Goal: Task Accomplishment & Management: Use online tool/utility

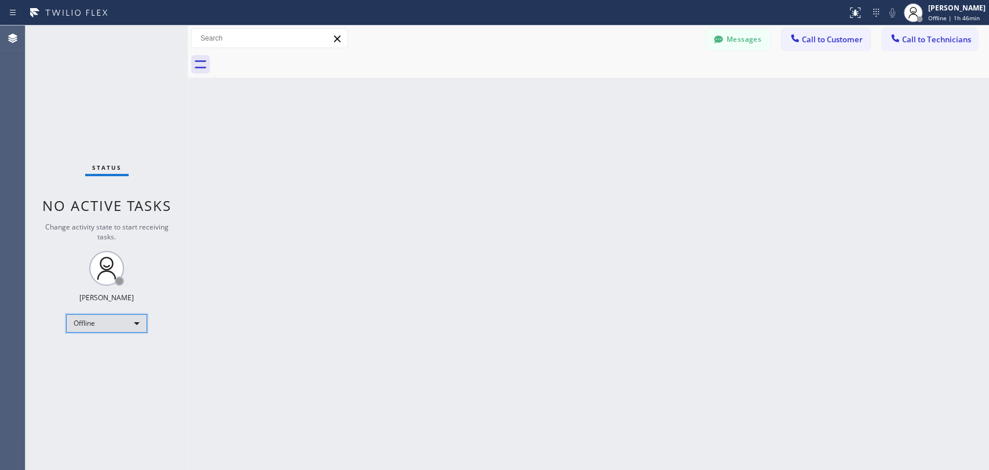
click at [111, 321] on div "Offline" at bounding box center [106, 323] width 81 height 19
click at [116, 348] on li "Available" at bounding box center [106, 352] width 79 height 14
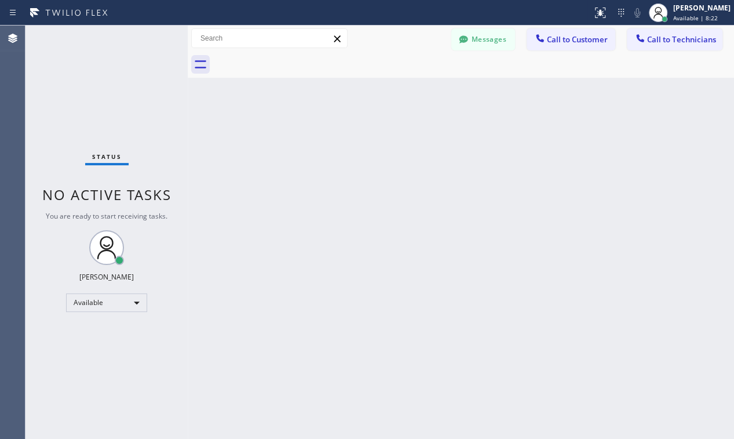
click at [658, 91] on div "Back to Dashboard Change Sender ID Customers Technicians [PERSON_NAME] [PERSON_…" at bounding box center [461, 232] width 547 height 413
click at [670, 38] on span "Call to Technicians" at bounding box center [681, 39] width 69 height 10
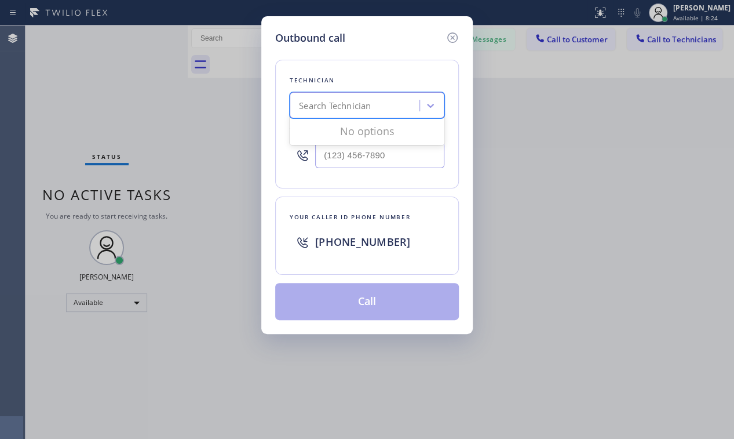
click at [340, 106] on div "Search Technician" at bounding box center [335, 105] width 72 height 13
type input "d"
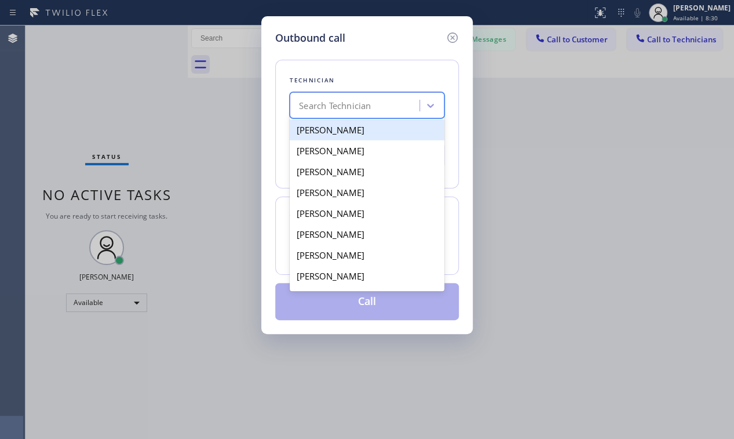
click at [374, 102] on div "Search Technician" at bounding box center [356, 106] width 126 height 20
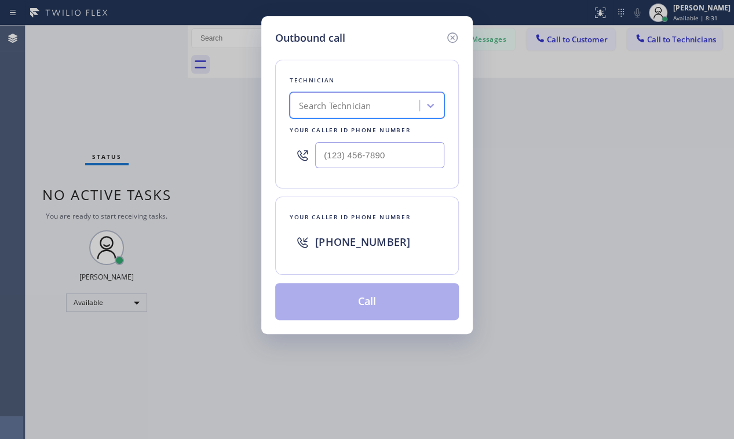
click at [374, 102] on div "Search Technician" at bounding box center [356, 106] width 126 height 20
type input "[PERSON_NAME]"
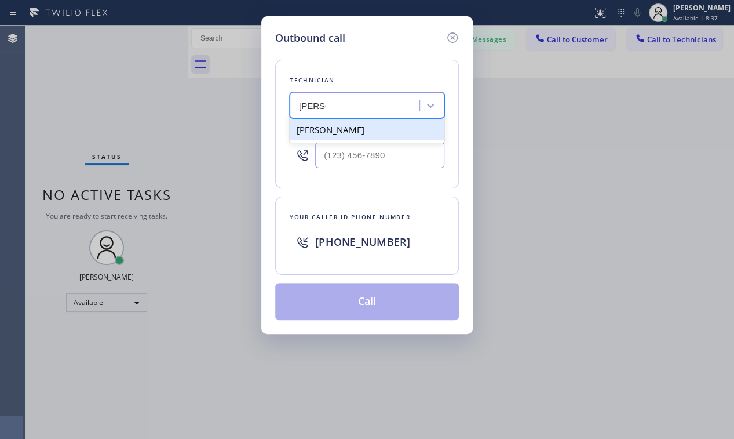
click at [352, 134] on div "[PERSON_NAME]" at bounding box center [367, 129] width 155 height 21
type input "[PHONE_NUMBER]"
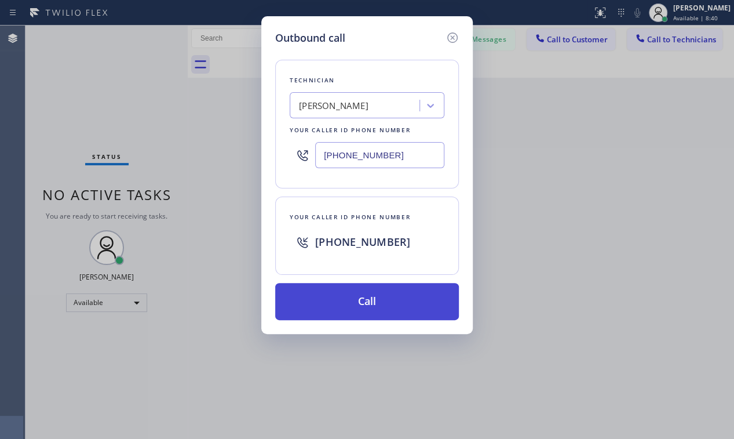
click at [343, 303] on button "Call" at bounding box center [367, 301] width 184 height 37
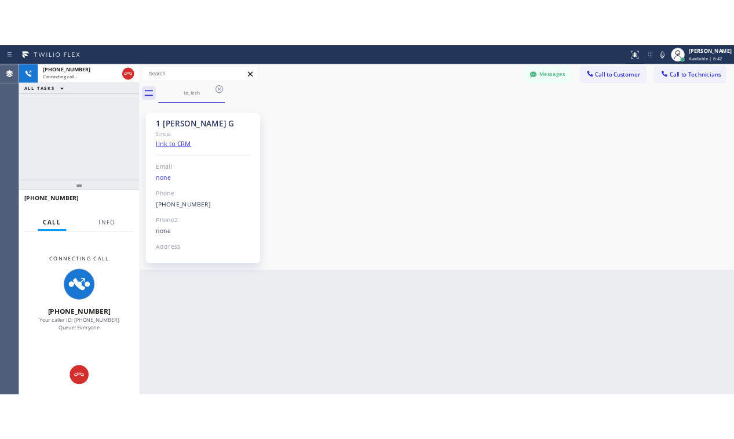
scroll to position [2186, 0]
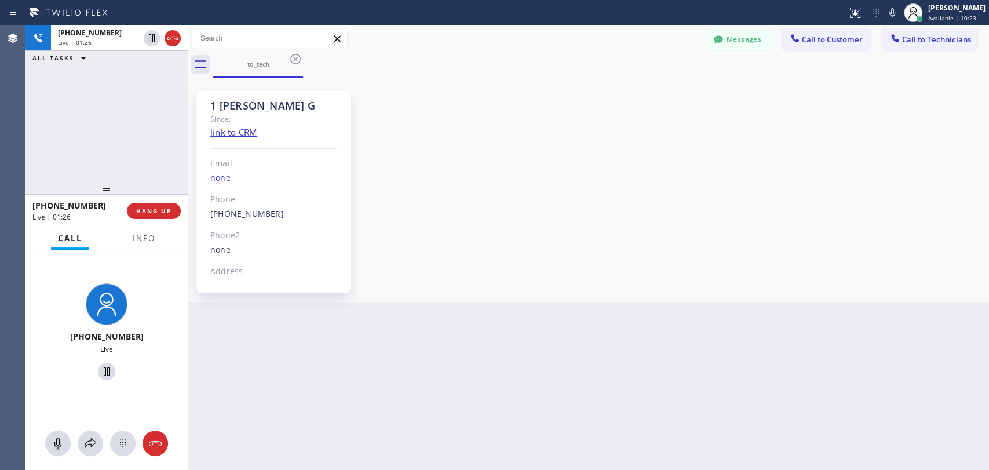
click at [127, 99] on div "[PHONE_NUMBER] Live | 01:26 ALL TASKS ALL TASKS ACTIVE TASKS TASKS IN WRAP UP" at bounding box center [107, 103] width 162 height 155
click at [153, 139] on div "[PHONE_NUMBER] Live | 01:40 ALL TASKS ALL TASKS ACTIVE TASKS TASKS IN WRAP UP" at bounding box center [107, 103] width 162 height 155
click at [136, 134] on div "[PHONE_NUMBER] Live | 01:42 ALL TASKS ALL TASKS ACTIVE TASKS TASKS IN WRAP UP" at bounding box center [107, 103] width 162 height 155
click at [162, 214] on span "HANG UP" at bounding box center [153, 211] width 35 height 8
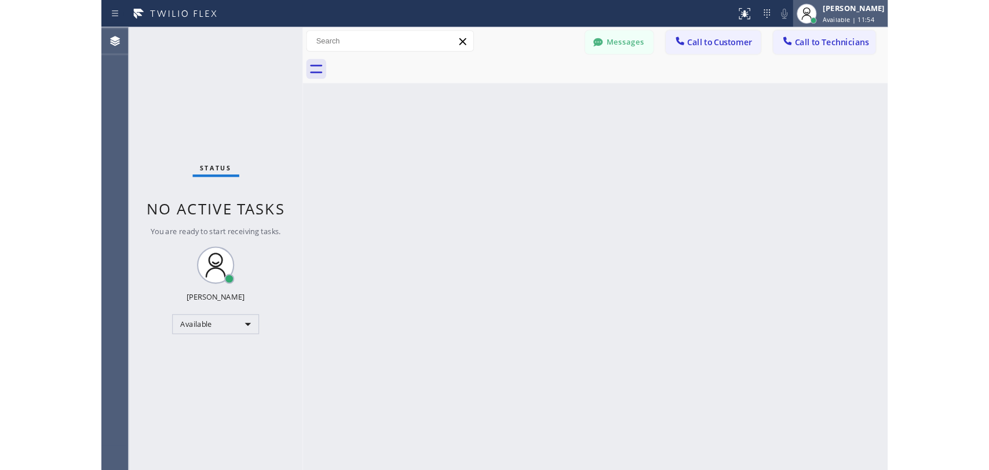
scroll to position [2186, 0]
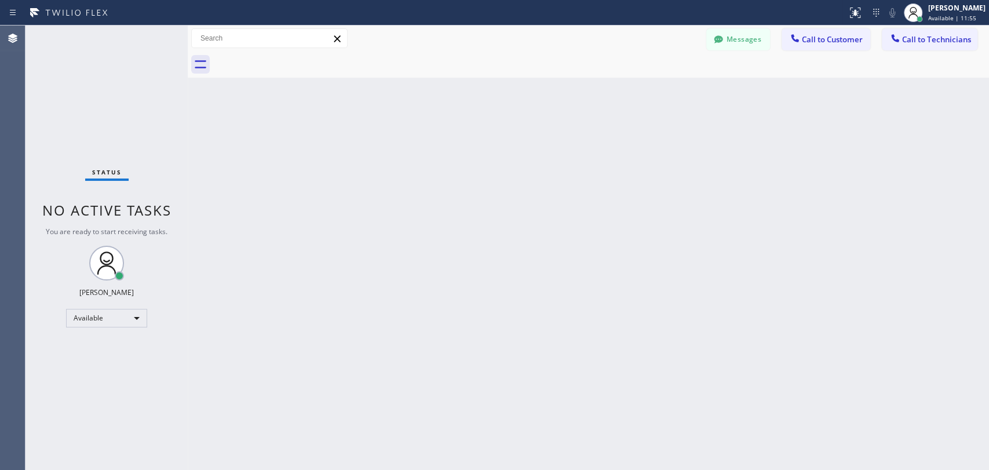
click at [930, 48] on button "Call to Technicians" at bounding box center [930, 39] width 96 height 22
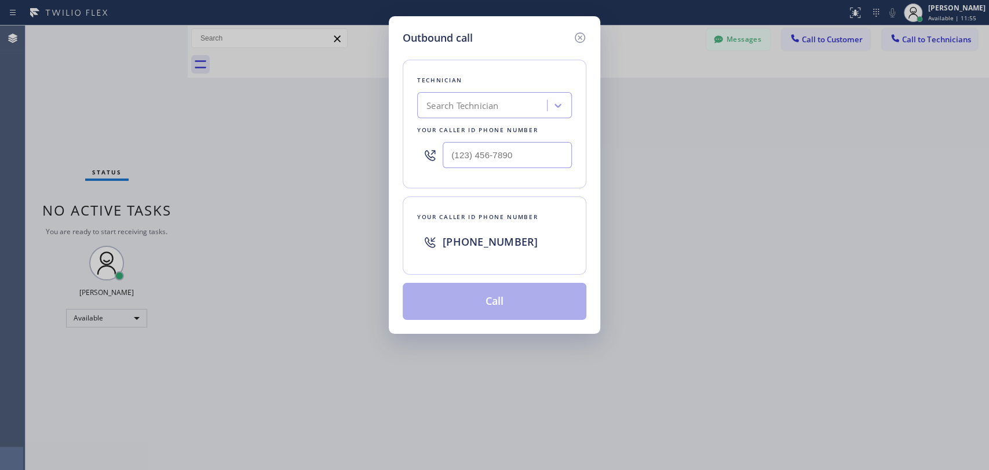
click at [493, 94] on div "Search Technician" at bounding box center [494, 105] width 155 height 26
type input "в"
click at [485, 103] on div "Search Technician" at bounding box center [463, 105] width 72 height 13
type input "[PERSON_NAME]"
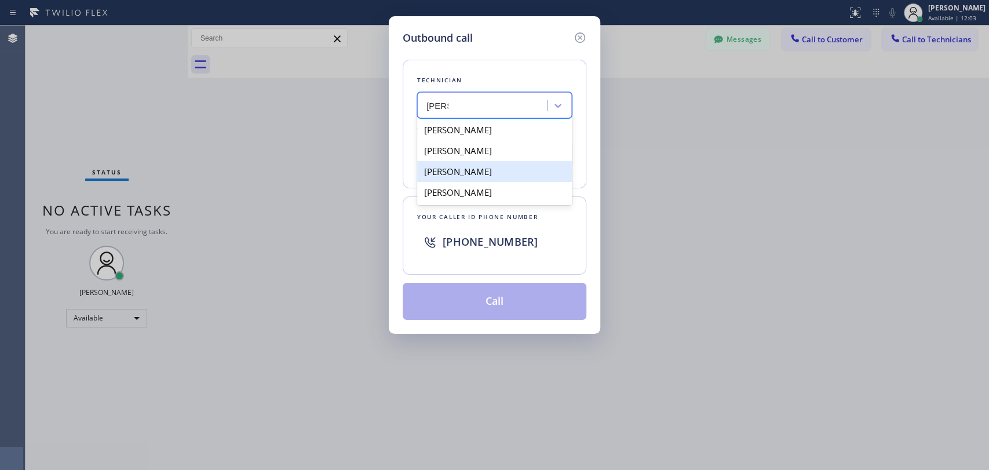
click at [501, 165] on div "[PERSON_NAME]" at bounding box center [494, 171] width 155 height 21
type input "[PHONE_NUMBER]"
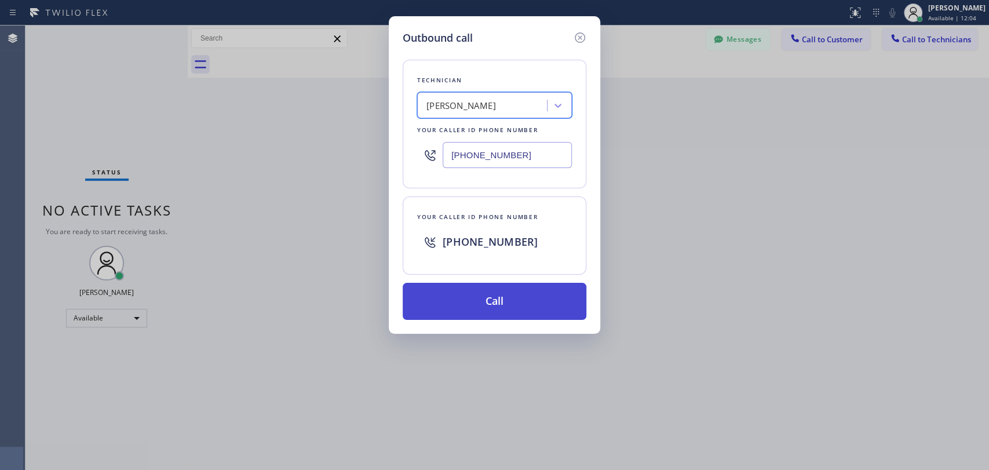
click at [530, 304] on button "Call" at bounding box center [495, 301] width 184 height 37
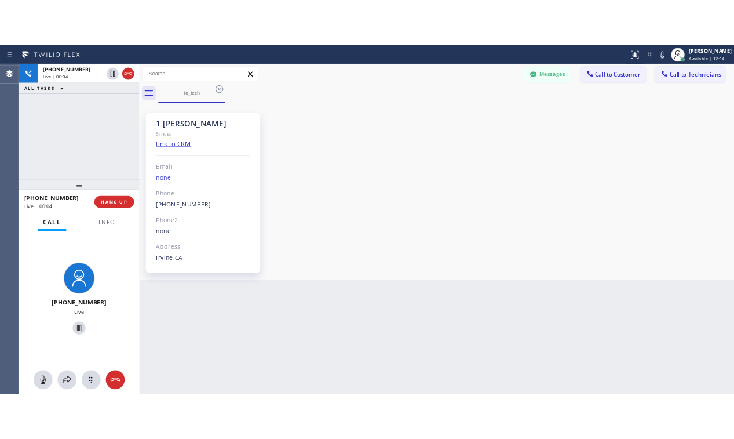
scroll to position [6218, 0]
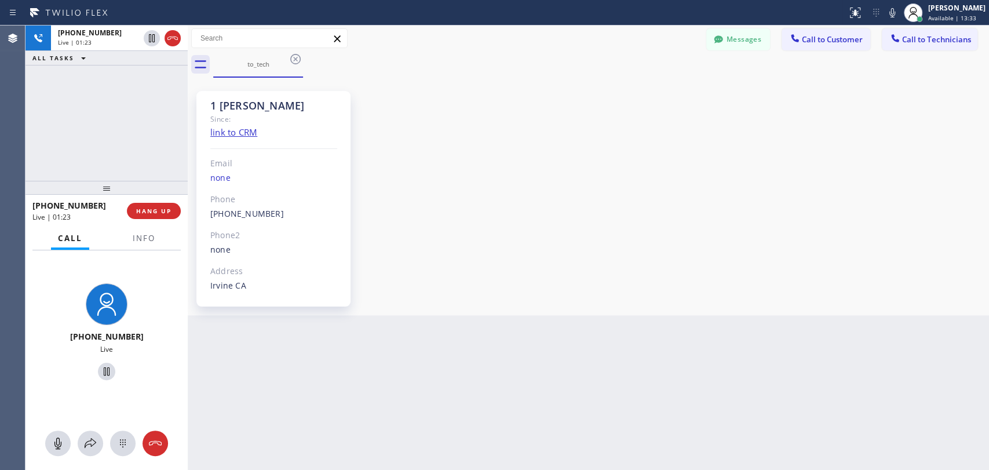
click at [158, 131] on div "[PHONE_NUMBER] Live | 01:23 ALL TASKS ALL TASKS ACTIVE TASKS TASKS IN WRAP UP" at bounding box center [107, 103] width 162 height 155
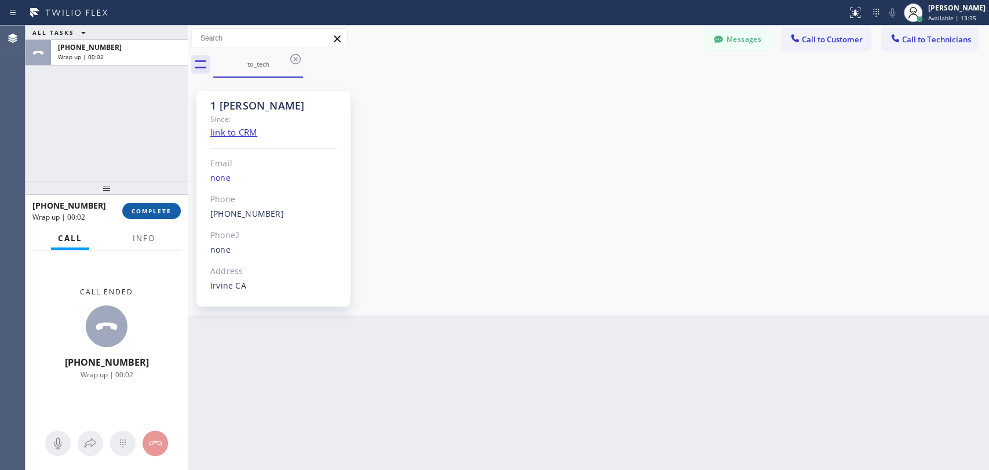
click at [159, 213] on span "COMPLETE" at bounding box center [152, 211] width 40 height 8
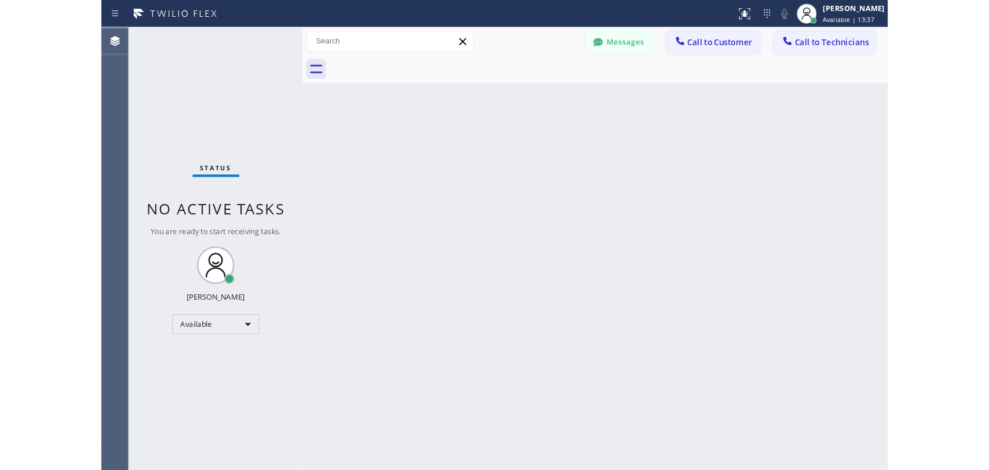
scroll to position [6519, 0]
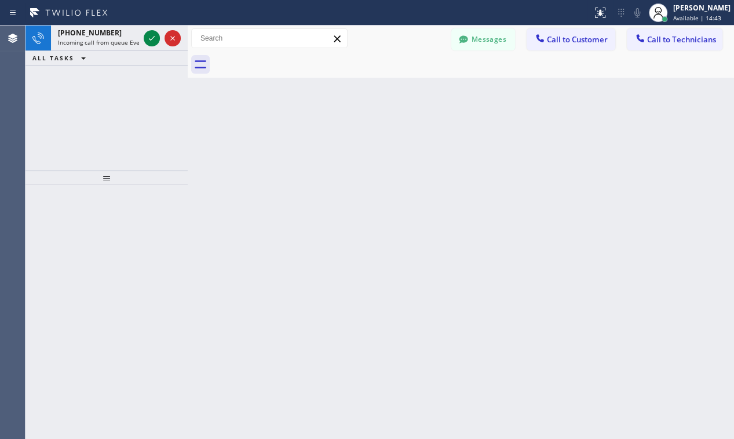
click at [605, 219] on div "Back to Dashboard Change Sender ID Customers Technicians [PERSON_NAME] [PERSON_…" at bounding box center [461, 232] width 547 height 413
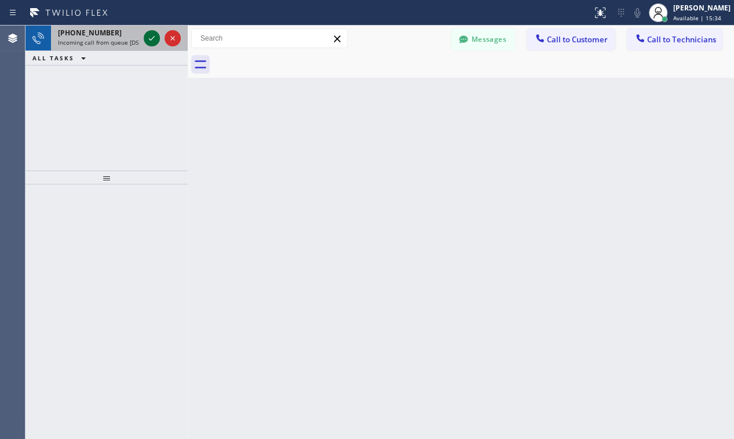
click at [152, 42] on icon at bounding box center [152, 38] width 14 height 14
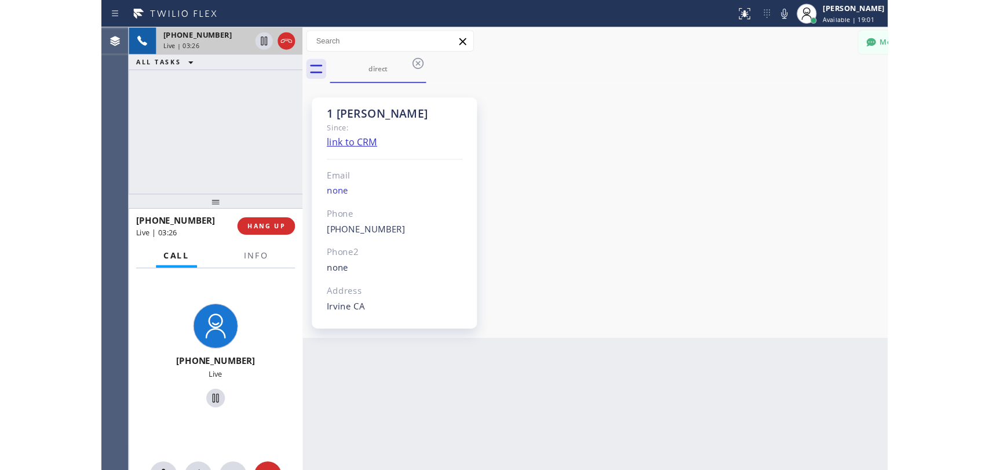
scroll to position [6572, 0]
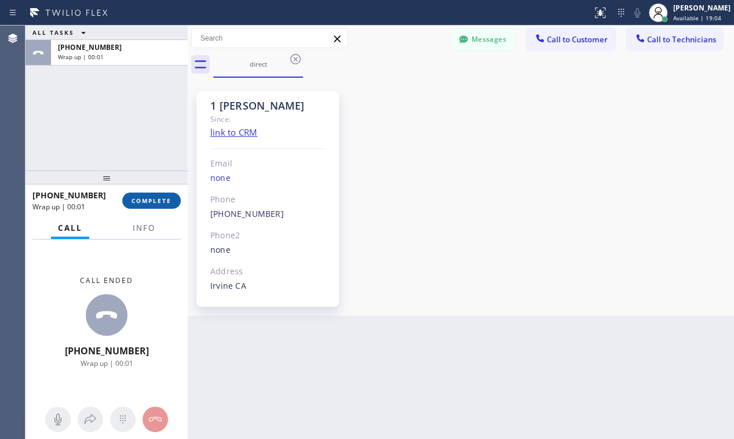
click at [151, 205] on button "COMPLETE" at bounding box center [151, 200] width 59 height 16
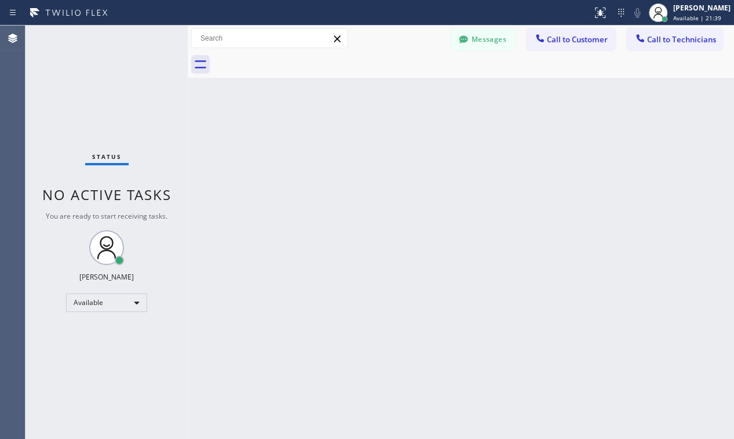
click at [583, 226] on div "Back to Dashboard Change Sender ID Customers Technicians [PERSON_NAME] [PERSON_…" at bounding box center [461, 232] width 547 height 413
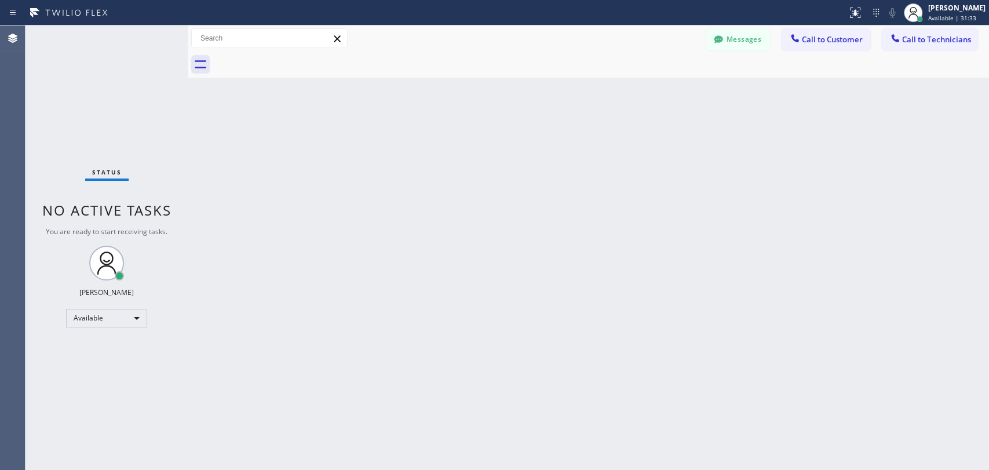
scroll to position [6218, 0]
click at [895, 35] on icon at bounding box center [896, 38] width 12 height 12
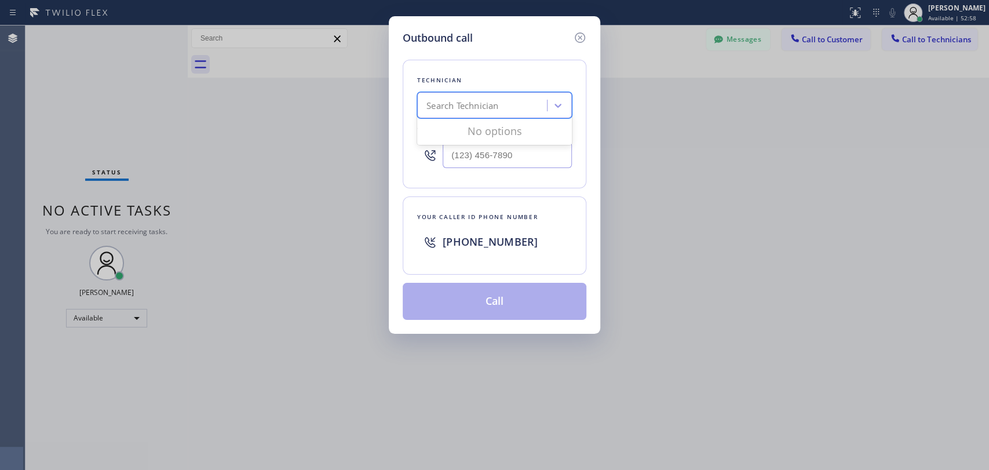
click at [438, 101] on div "Search Technician" at bounding box center [463, 105] width 72 height 13
type input "[PERSON_NAME]"
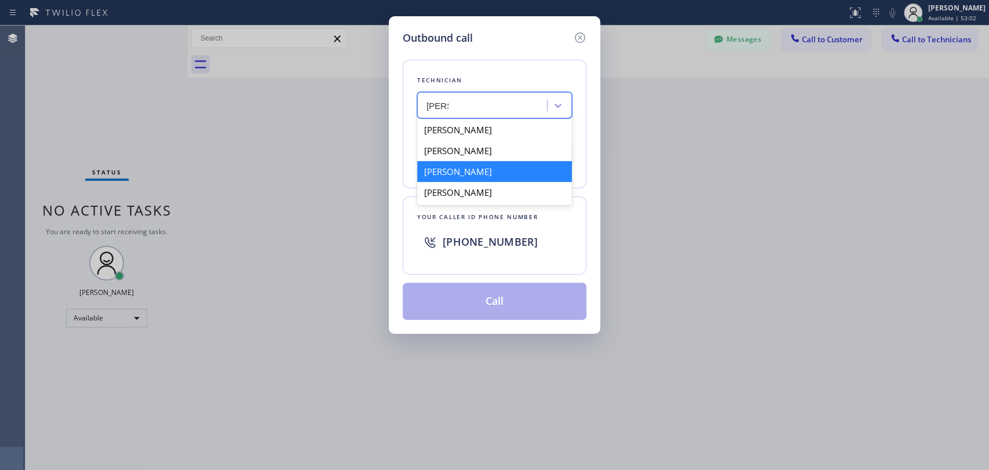
click at [482, 174] on div "[PERSON_NAME]" at bounding box center [494, 171] width 155 height 21
type input "[PHONE_NUMBER]"
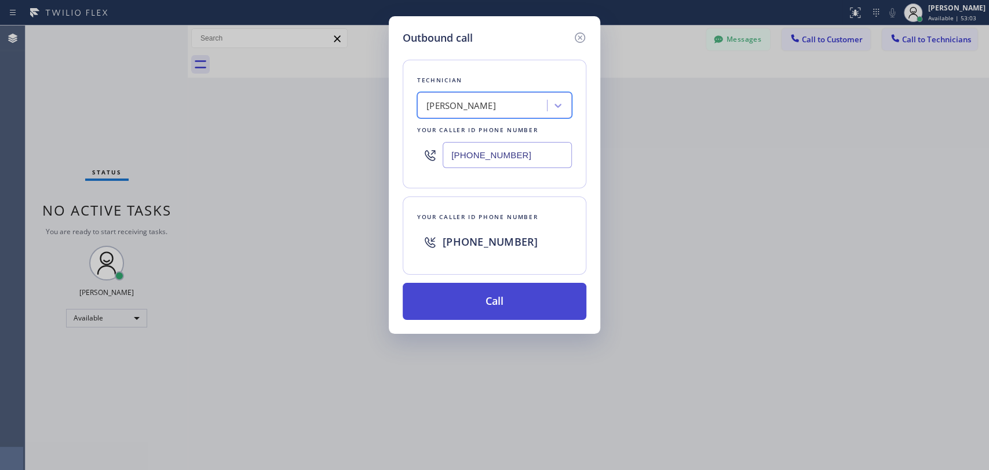
click at [506, 306] on button "Call" at bounding box center [495, 301] width 184 height 37
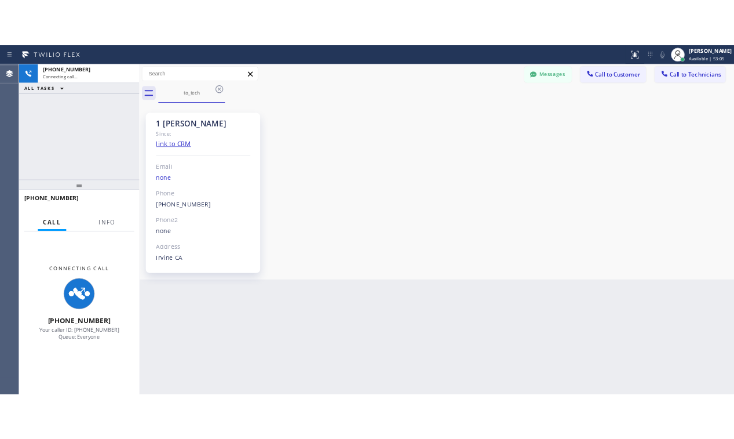
scroll to position [6218, 0]
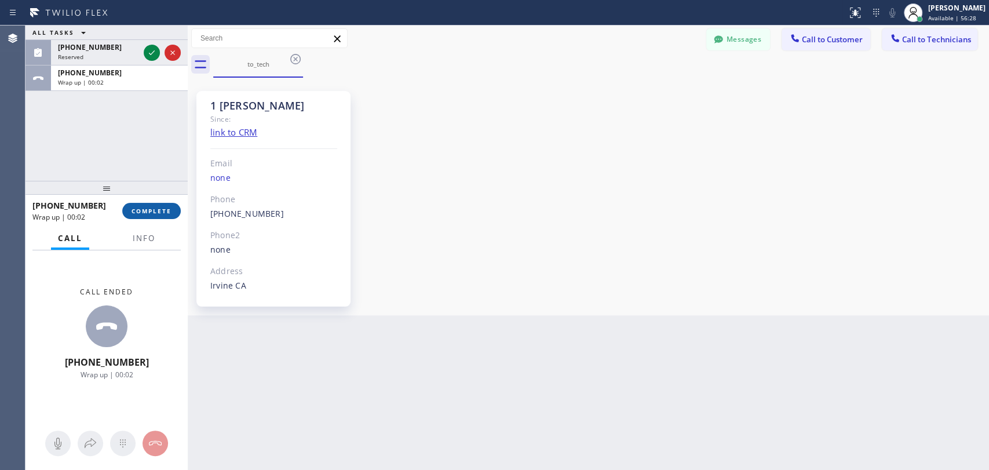
click at [173, 208] on button "COMPLETE" at bounding box center [151, 211] width 59 height 16
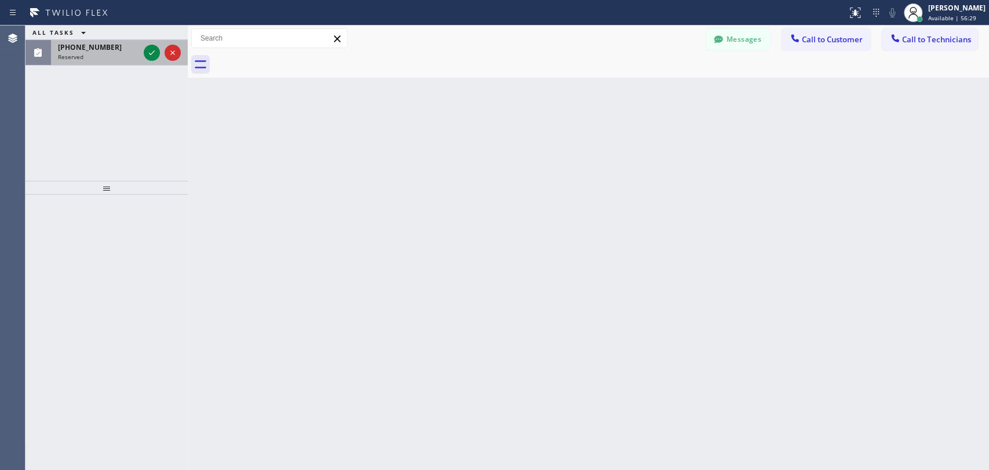
click at [102, 55] on div "Reserved" at bounding box center [98, 57] width 81 height 8
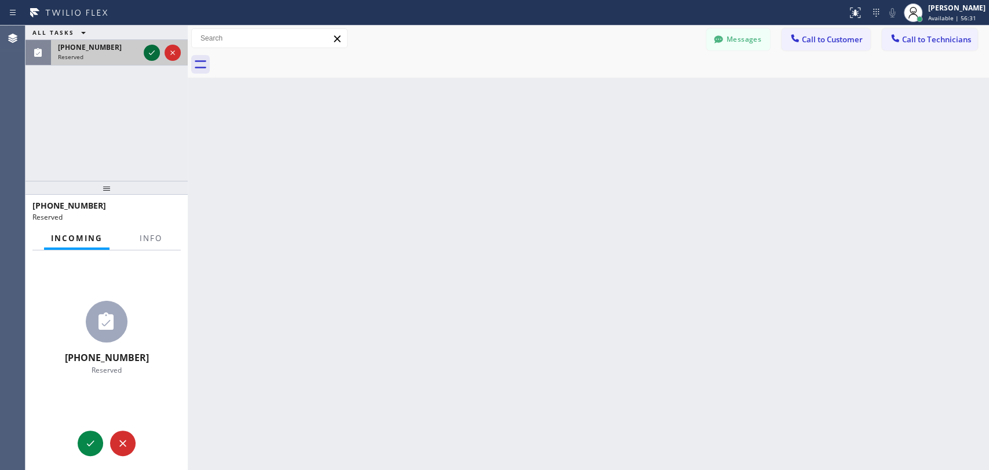
click at [148, 49] on icon at bounding box center [152, 53] width 14 height 14
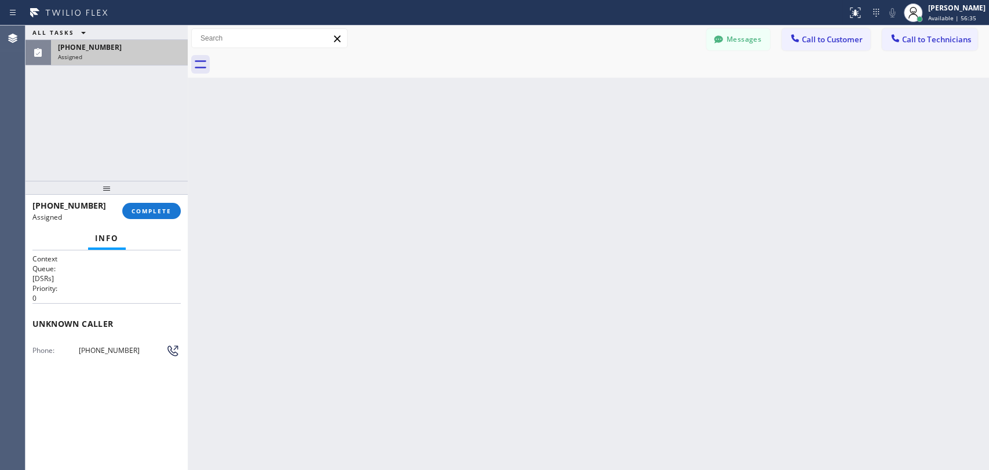
drag, startPoint x: 127, startPoint y: 50, endPoint x: 55, endPoint y: 46, distance: 72.0
click at [55, 46] on div "[PHONE_NUMBER] Assigned" at bounding box center [117, 53] width 132 height 26
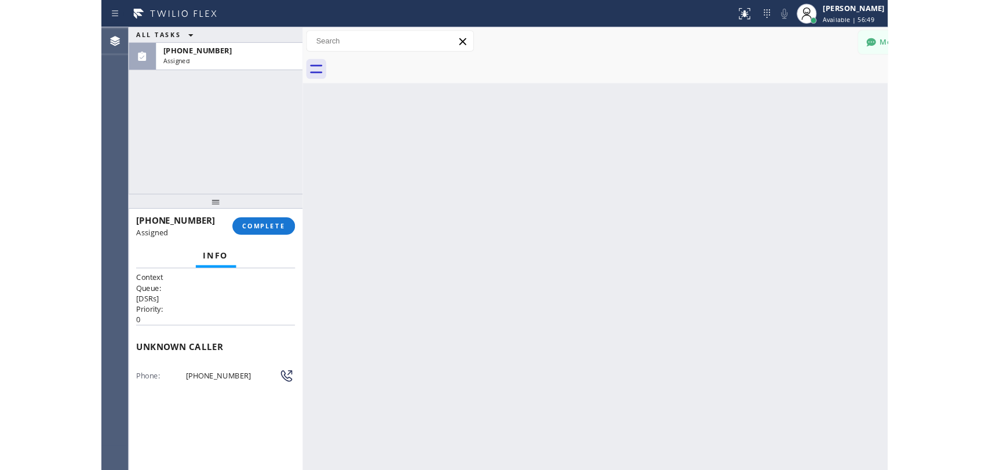
scroll to position [6218, 0]
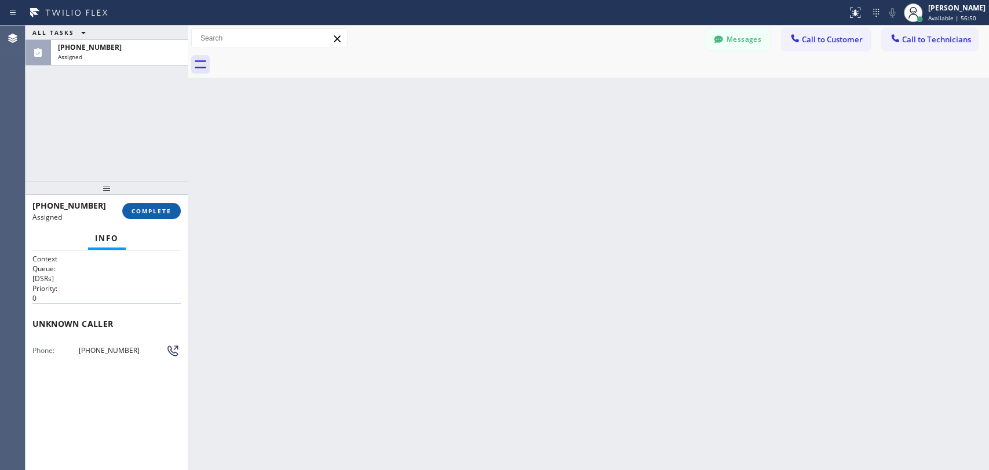
click at [155, 208] on span "COMPLETE" at bounding box center [152, 211] width 40 height 8
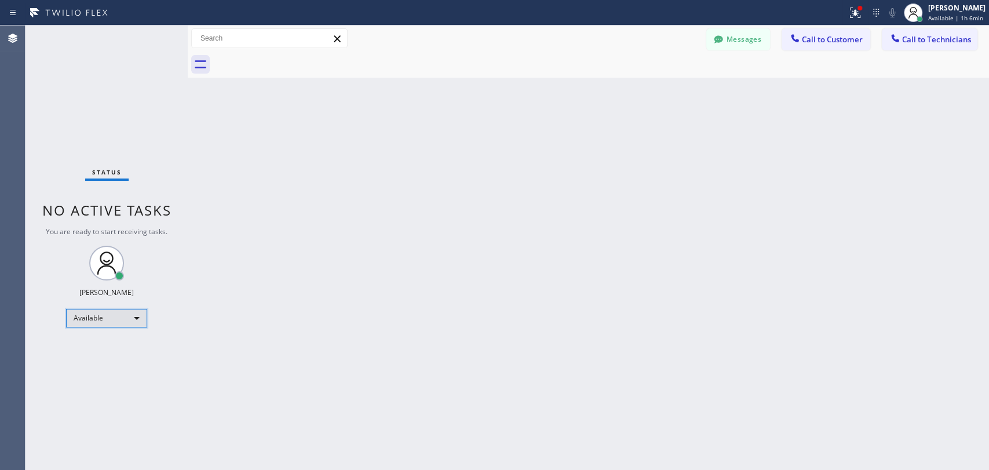
click at [126, 311] on div "Available" at bounding box center [106, 318] width 81 height 19
click at [134, 321] on div "Available" at bounding box center [106, 318] width 81 height 19
click at [101, 332] on li "Offline" at bounding box center [106, 333] width 79 height 14
click at [934, 11] on div "[PERSON_NAME]" at bounding box center [957, 8] width 57 height 10
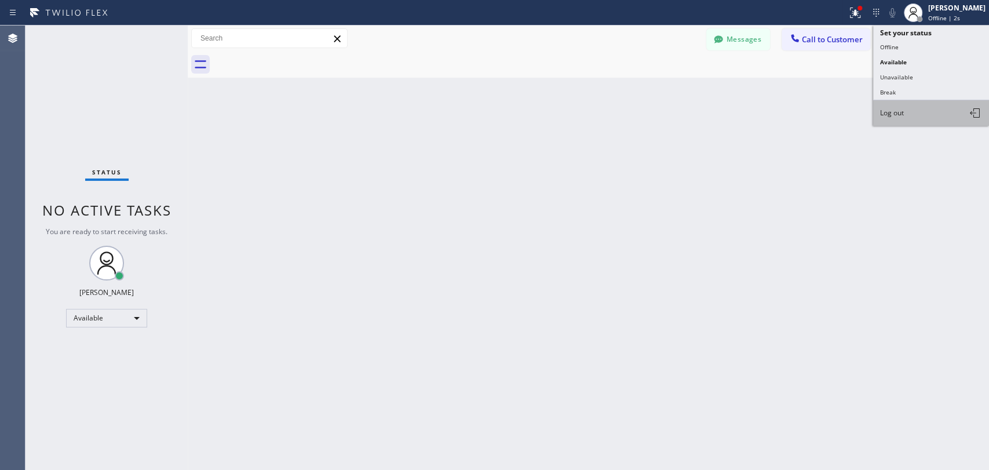
click at [913, 108] on button "Log out" at bounding box center [931, 113] width 116 height 26
